Goal: Task Accomplishment & Management: Manage account settings

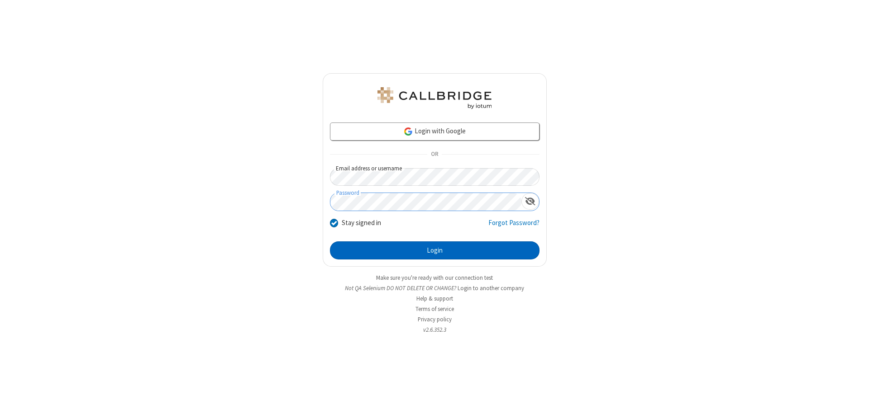
click at [434, 251] on button "Login" at bounding box center [434, 251] width 209 height 18
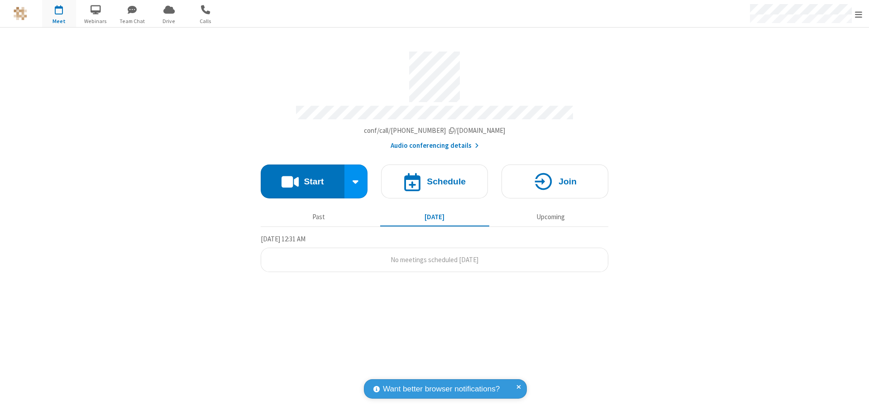
click at [858, 14] on span "Open menu" at bounding box center [858, 14] width 7 height 9
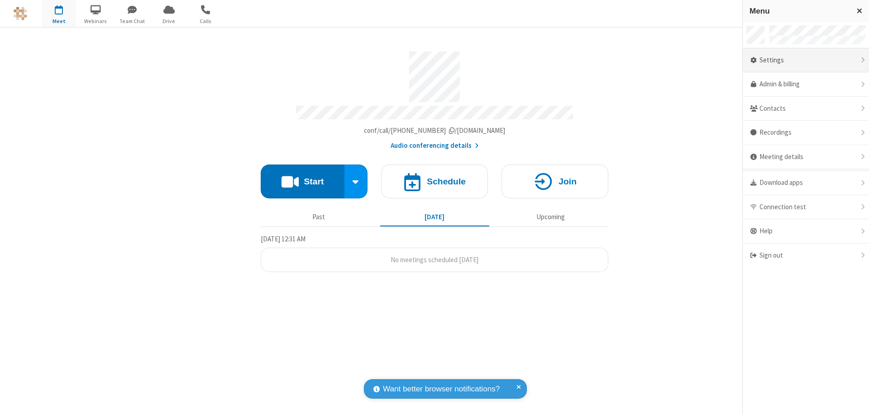
click at [805, 60] on div "Settings" at bounding box center [806, 60] width 126 height 24
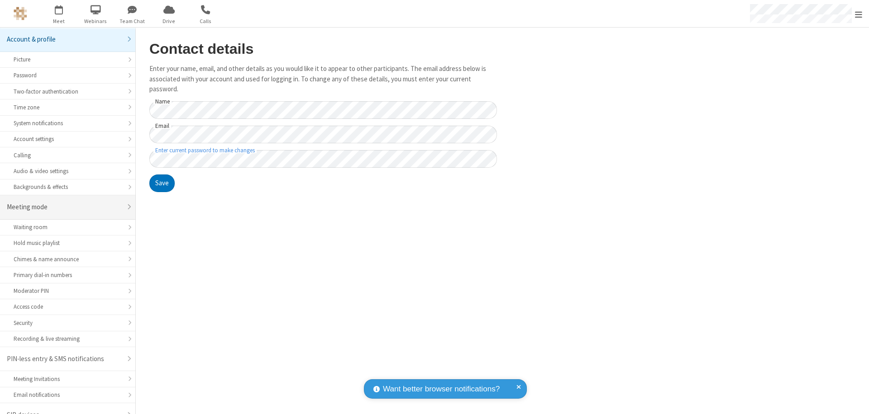
click at [64, 202] on div "Meeting mode" at bounding box center [64, 207] width 115 height 10
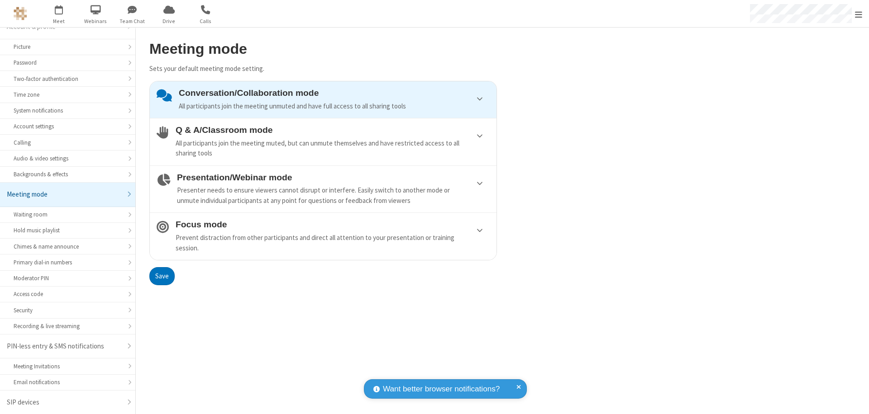
click at [323, 189] on div "Presenter needs to ensure viewers cannot disrupt or interfere. Easily switch to…" at bounding box center [333, 196] width 313 height 20
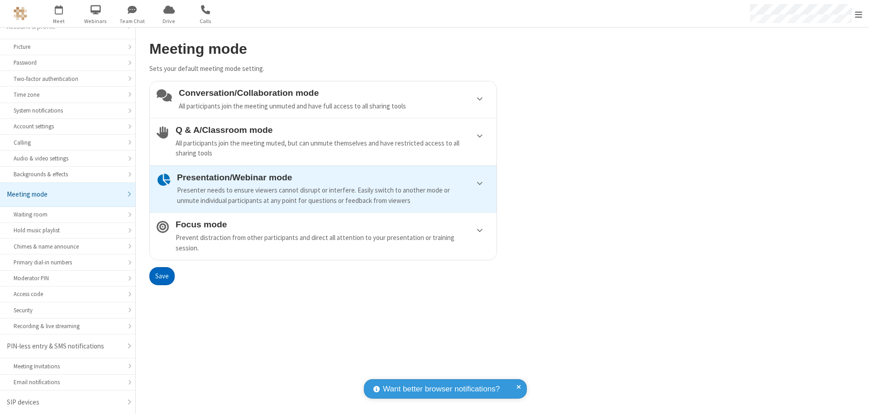
click at [162, 276] on button "Save" at bounding box center [161, 276] width 25 height 18
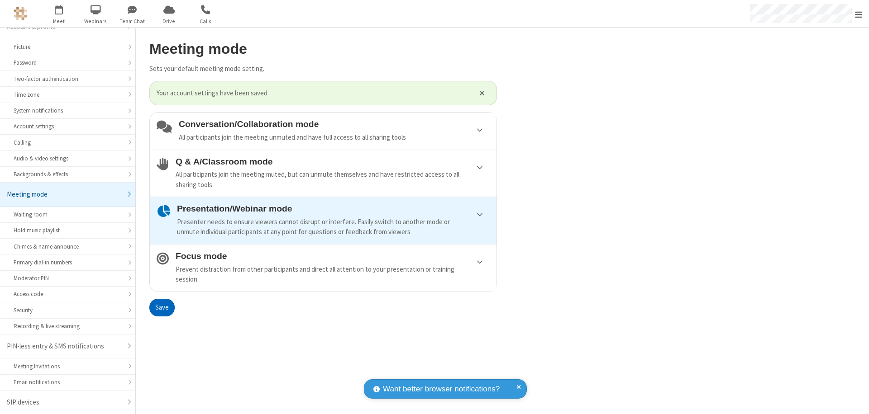
click at [858, 14] on span "Open menu" at bounding box center [858, 14] width 7 height 9
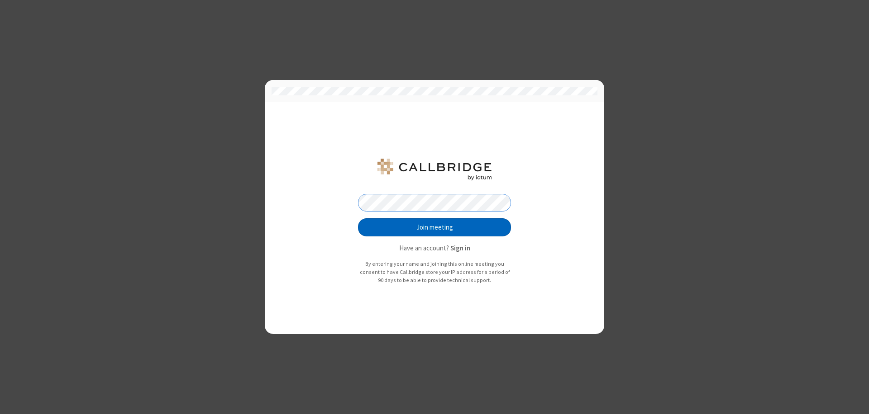
click at [434, 228] on button "Join meeting" at bounding box center [434, 228] width 153 height 18
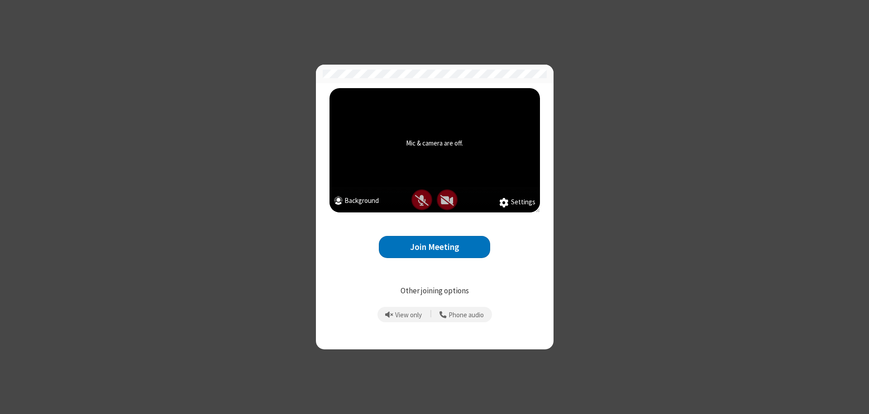
click at [434, 247] on button "Join Meeting" at bounding box center [434, 247] width 111 height 22
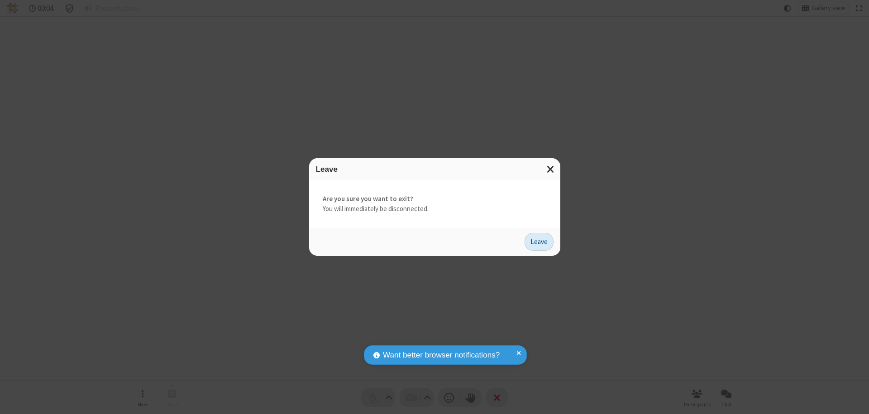
click at [539, 242] on button "Leave" at bounding box center [538, 242] width 29 height 18
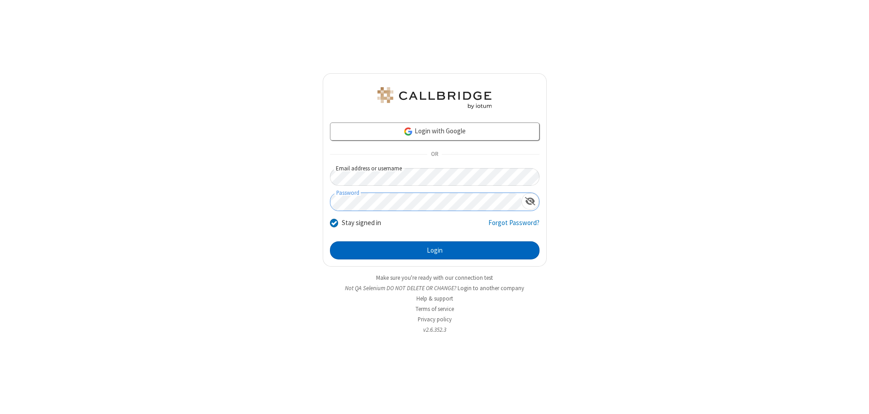
click at [434, 251] on button "Login" at bounding box center [434, 251] width 209 height 18
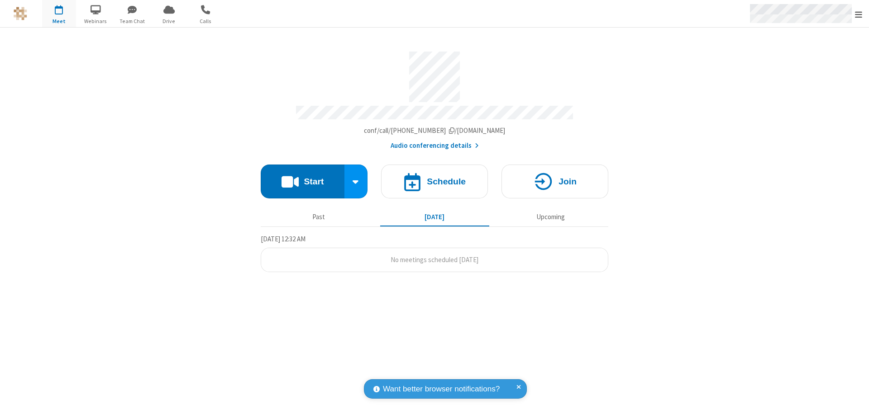
click at [858, 14] on span "Open menu" at bounding box center [858, 14] width 7 height 9
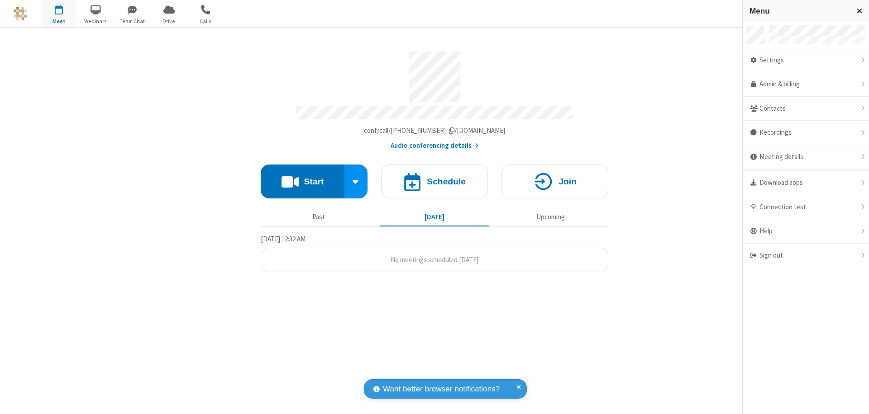
click at [805, 60] on div "Settings" at bounding box center [806, 60] width 126 height 24
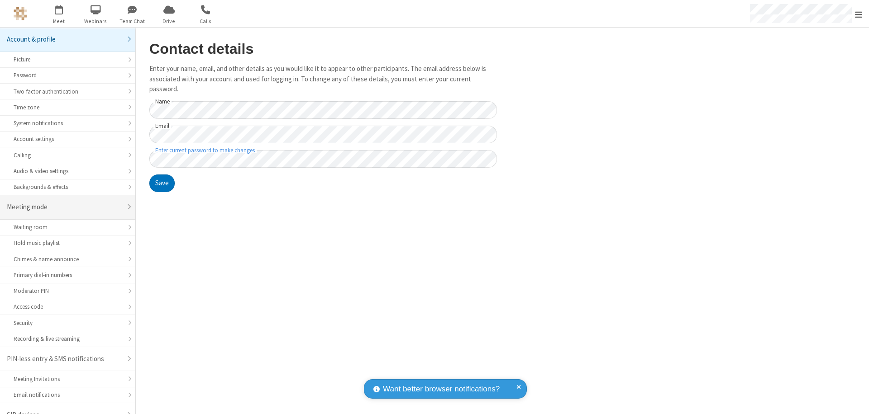
click at [64, 202] on div "Meeting mode" at bounding box center [64, 207] width 115 height 10
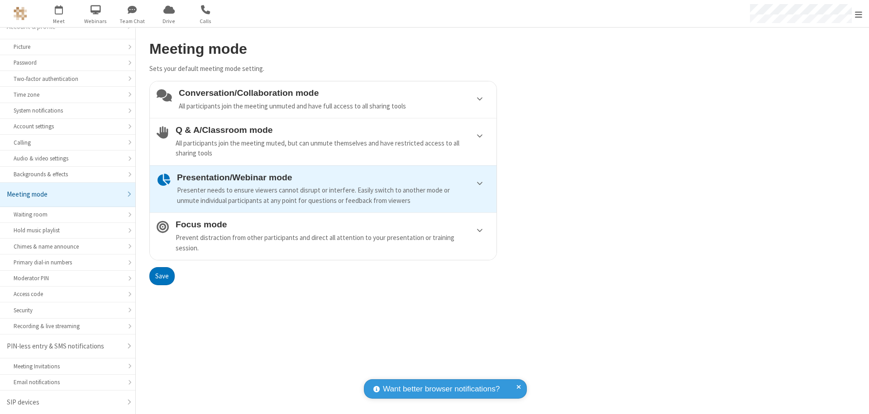
click at [323, 100] on div "Conversation/Collaboration mode All participants join the meeting unmuted and h…" at bounding box center [334, 99] width 311 height 23
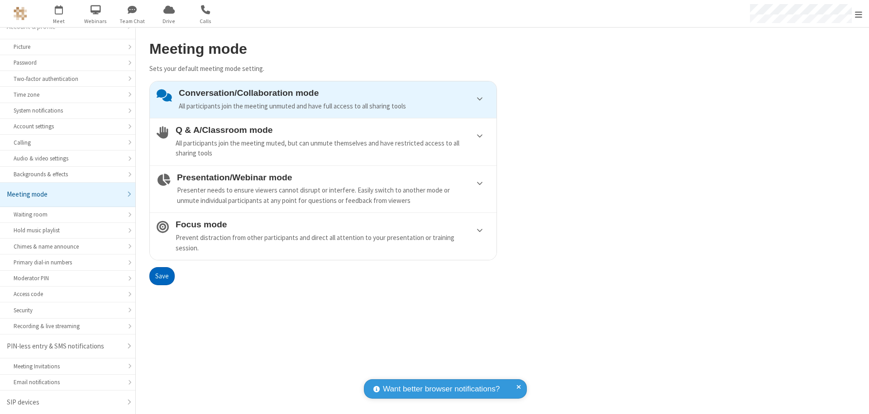
click at [162, 276] on button "Save" at bounding box center [161, 276] width 25 height 18
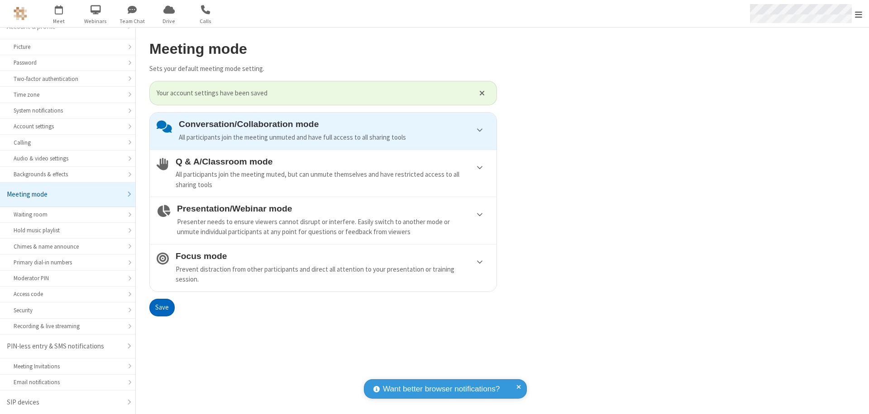
click at [858, 14] on span "Open menu" at bounding box center [858, 14] width 7 height 9
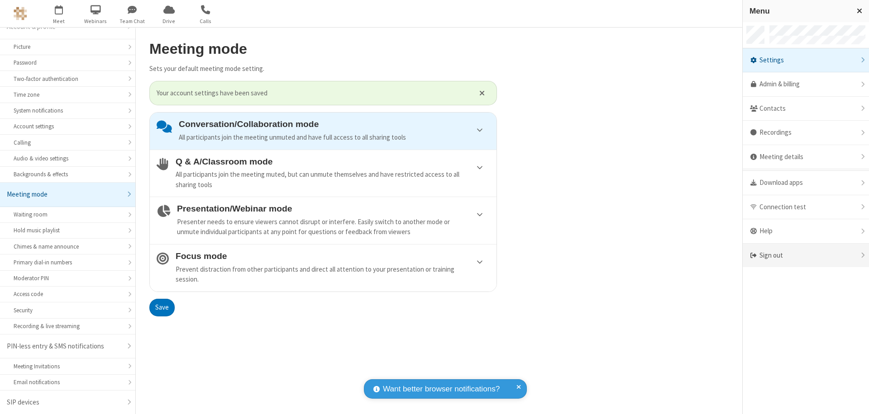
click at [836, 256] on div "Sign out" at bounding box center [806, 256] width 126 height 24
